Goal: Task Accomplishment & Management: Use online tool/utility

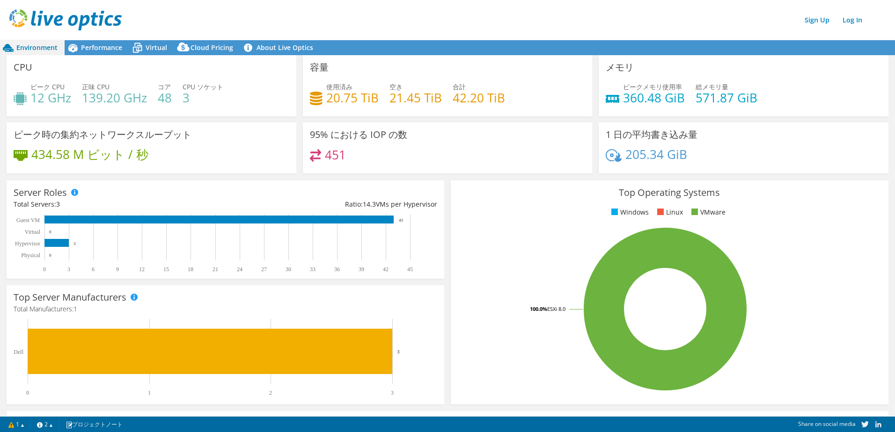
click at [31, 47] on span "Environment" at bounding box center [36, 47] width 41 height 9
click at [68, 16] on img at bounding box center [65, 19] width 112 height 21
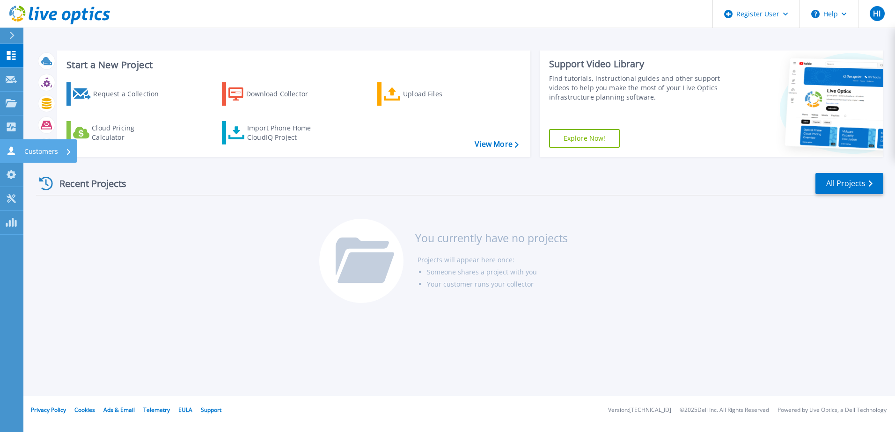
click at [40, 147] on p "Customers" at bounding box center [41, 151] width 34 height 24
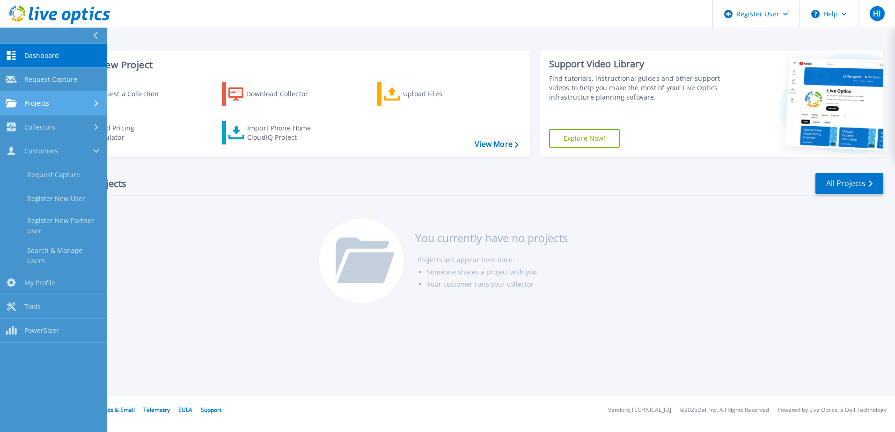
click at [60, 98] on link "Projects Projects" at bounding box center [53, 104] width 107 height 24
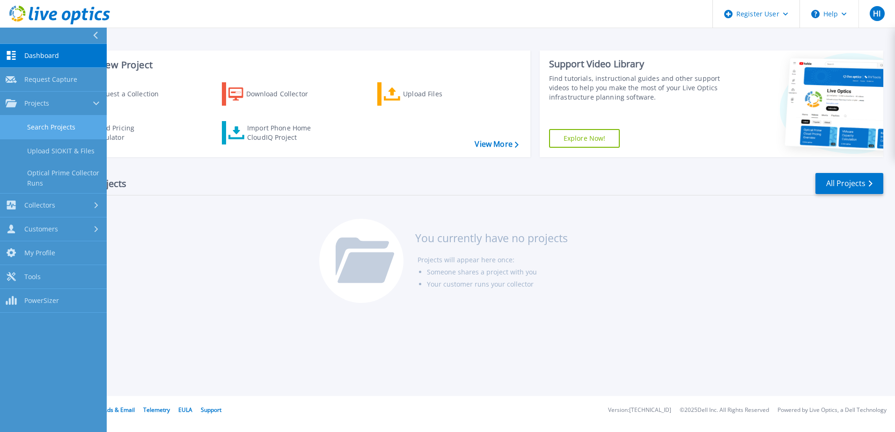
click at [64, 129] on link "Search Projects" at bounding box center [53, 128] width 107 height 24
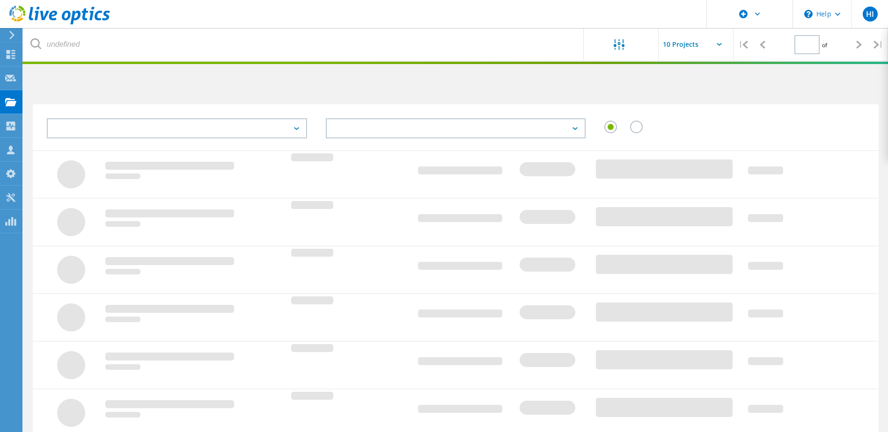
type input "1"
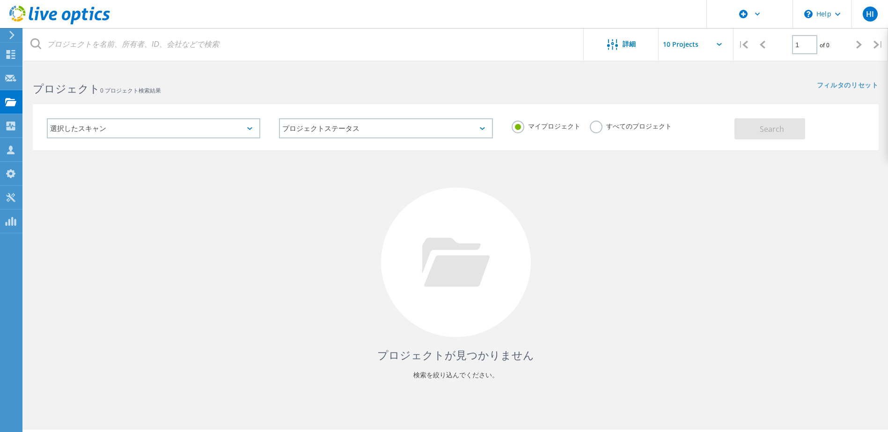
click at [186, 126] on div "選択したスキャン" at bounding box center [153, 128] width 213 height 20
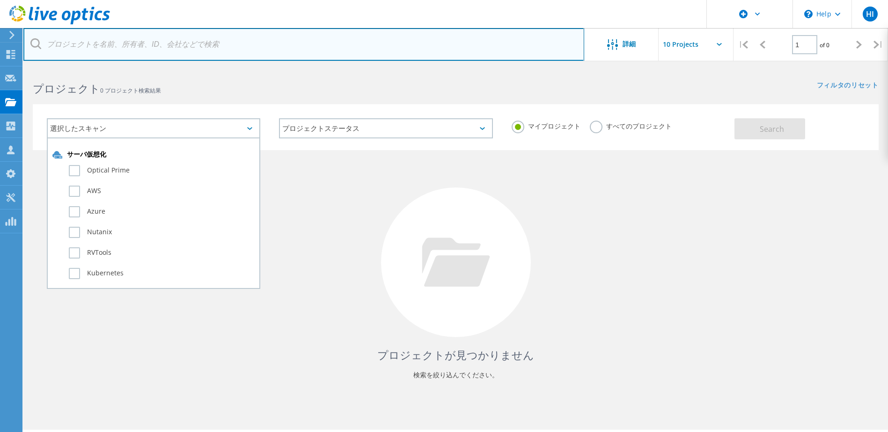
click at [448, 53] on input "text" at bounding box center [303, 44] width 561 height 33
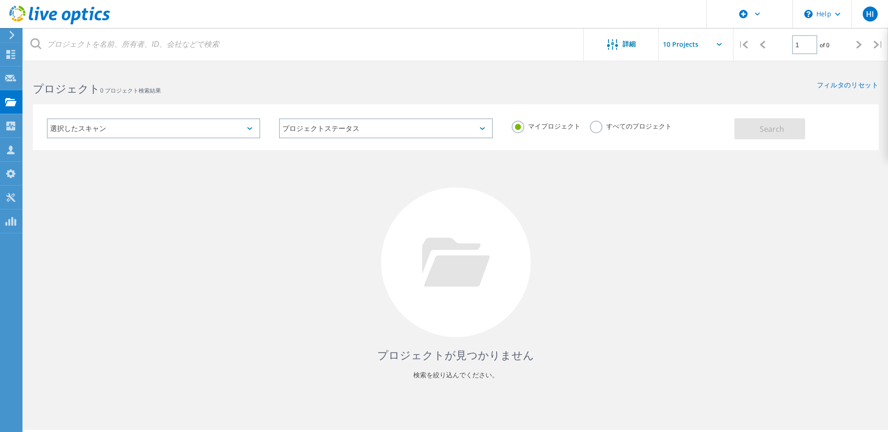
click at [605, 126] on label "すべてのプロジェクト" at bounding box center [631, 125] width 82 height 9
click at [0, 0] on input "すべてのプロジェクト" at bounding box center [0, 0] width 0 height 0
click at [786, 133] on button "Search" at bounding box center [769, 128] width 71 height 21
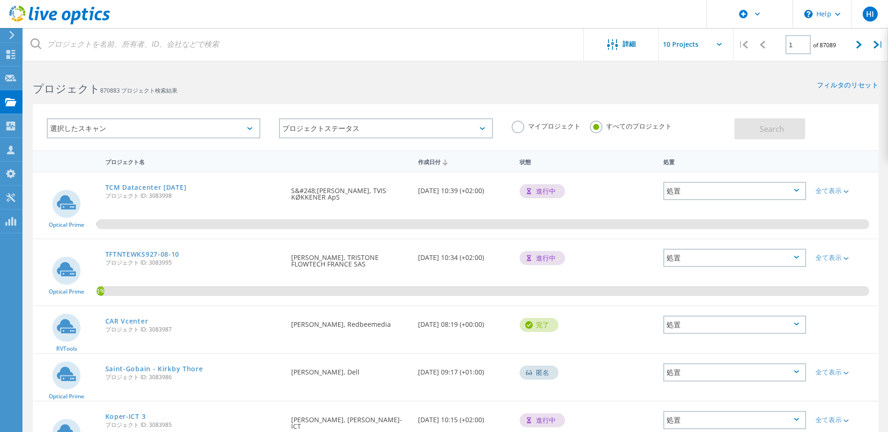
click at [251, 126] on div "選択したスキャン" at bounding box center [153, 128] width 213 height 20
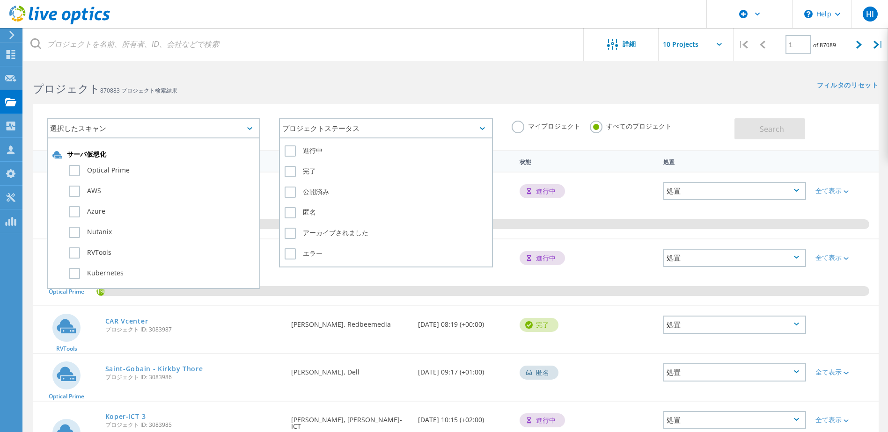
click at [367, 132] on div "プロジェクトステータス" at bounding box center [385, 128] width 213 height 20
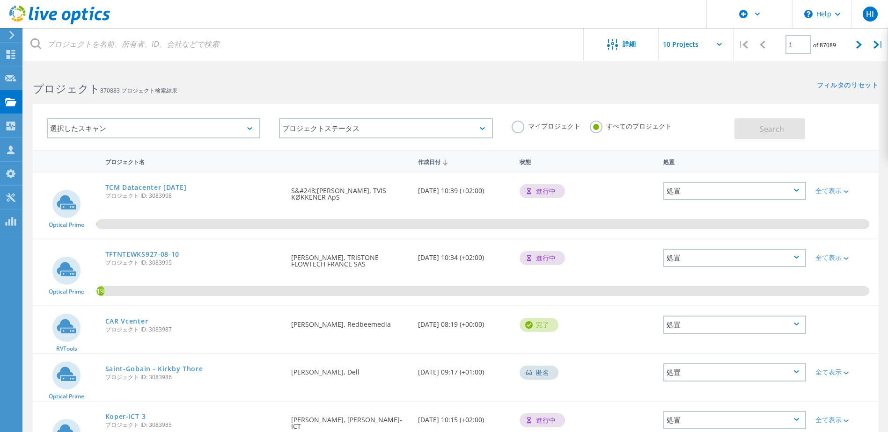
click at [389, 70] on div "プロジェクト 870883 プロジェクト検索結果" at bounding box center [239, 80] width 432 height 25
click at [41, 149] on div "Customers" at bounding box center [49, 150] width 44 height 7
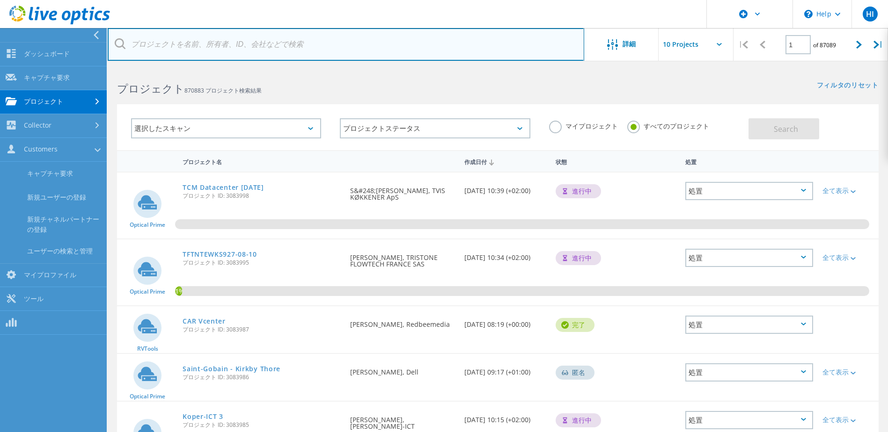
click at [274, 41] on input "text" at bounding box center [346, 44] width 476 height 33
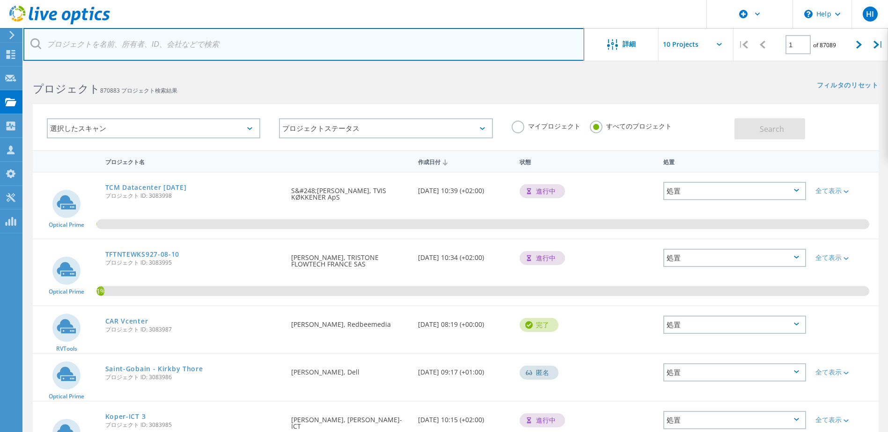
paste input "NIN ZINNIA"
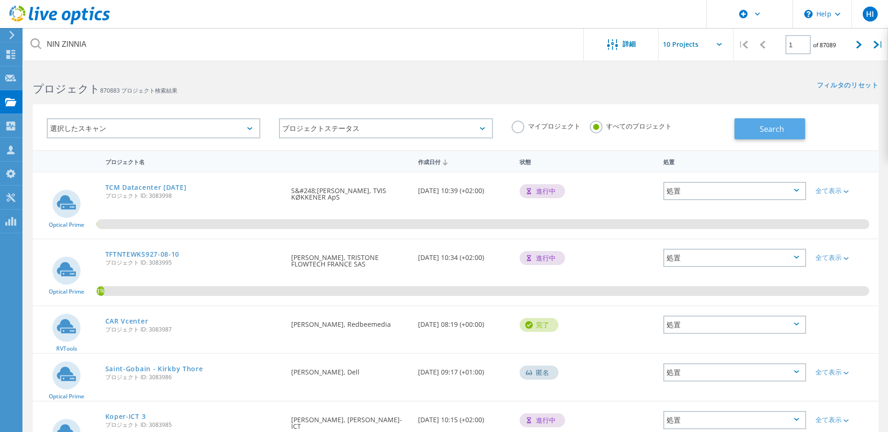
click at [764, 125] on span "Search" at bounding box center [772, 129] width 24 height 10
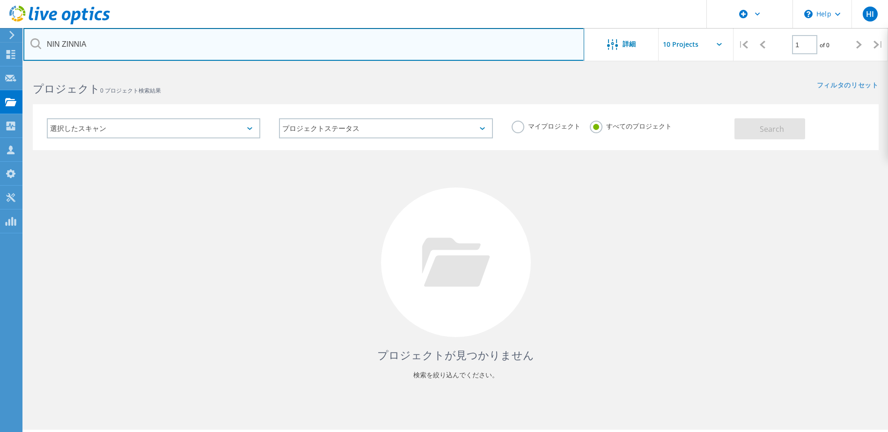
drag, startPoint x: 63, startPoint y: 44, endPoint x: 90, endPoint y: 67, distance: 35.8
click at [64, 44] on input "NIN ZINNIA" at bounding box center [303, 44] width 561 height 33
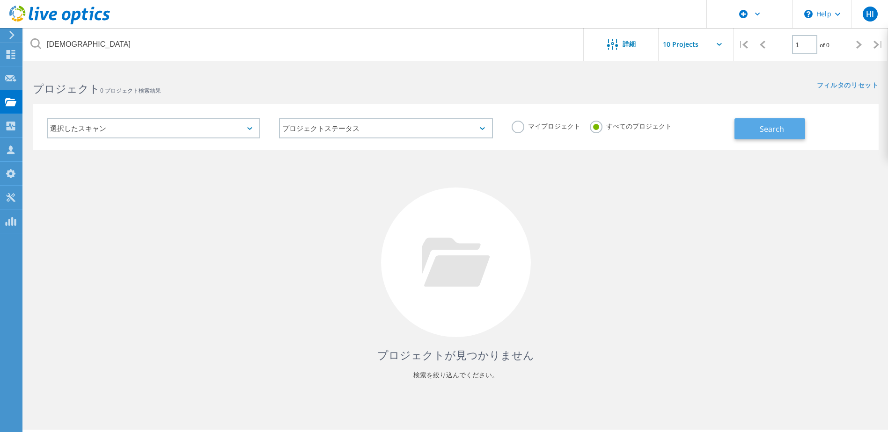
click at [758, 129] on button "Search" at bounding box center [769, 128] width 71 height 21
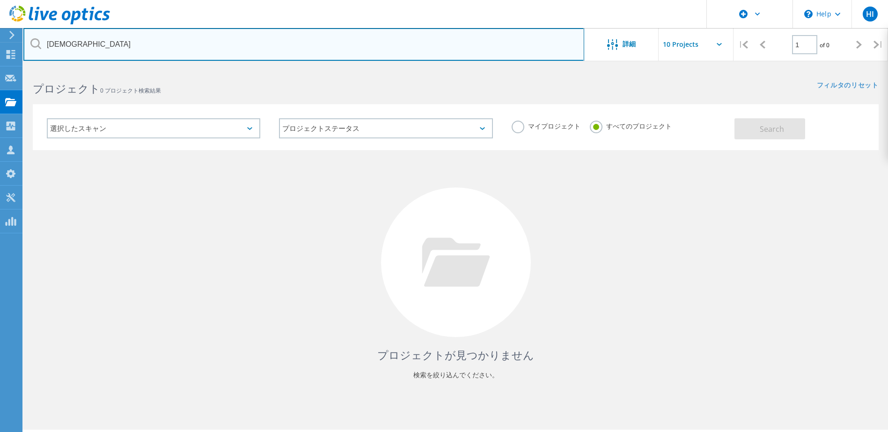
drag, startPoint x: 67, startPoint y: 44, endPoint x: 213, endPoint y: 39, distance: 145.7
click at [213, 39] on input "NINZINNIA" at bounding box center [303, 44] width 561 height 33
type input "NINZI"
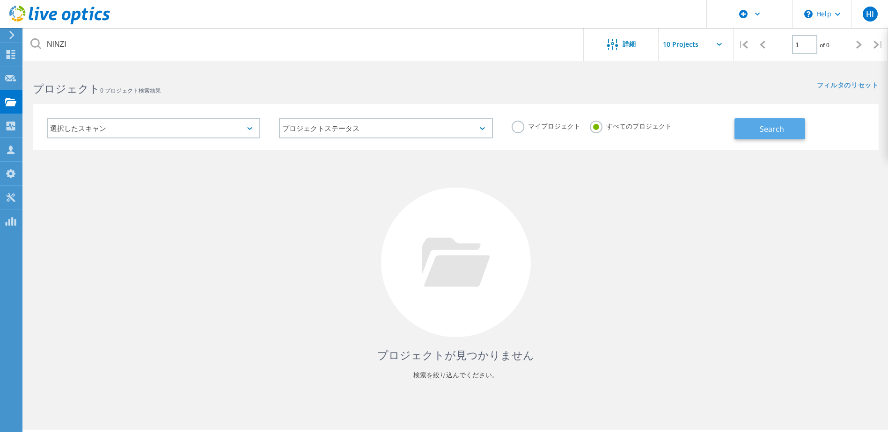
click at [755, 132] on button "Search" at bounding box center [769, 128] width 71 height 21
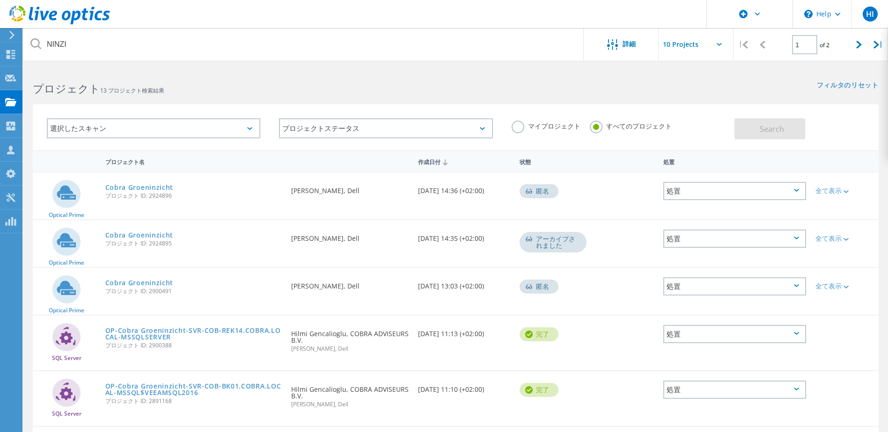
click at [14, 34] on icon at bounding box center [11, 35] width 7 height 8
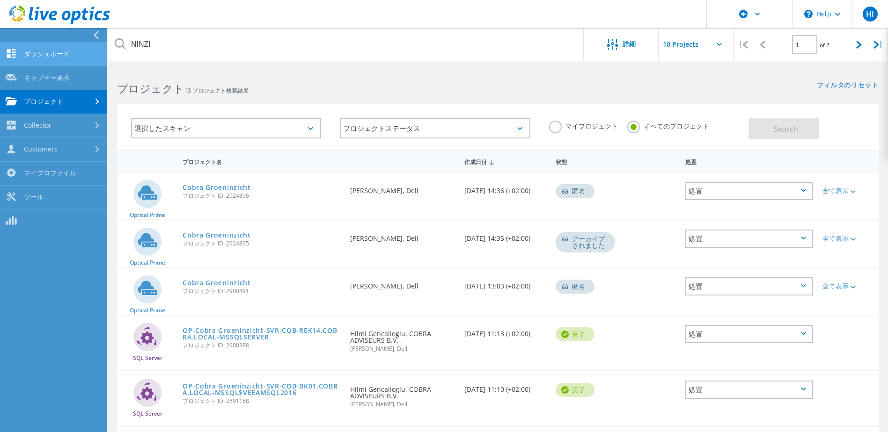
click at [40, 46] on link "ダッシュボード" at bounding box center [53, 55] width 107 height 24
